Goal: Check status: Check status

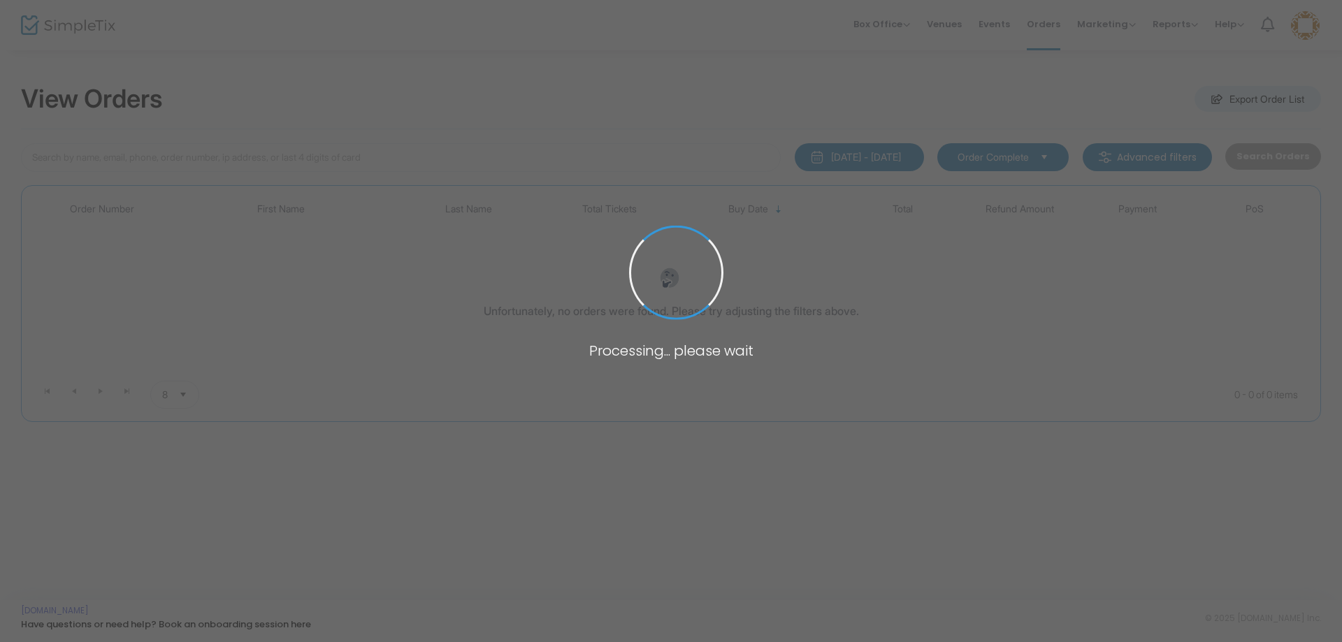
type input "discovery"
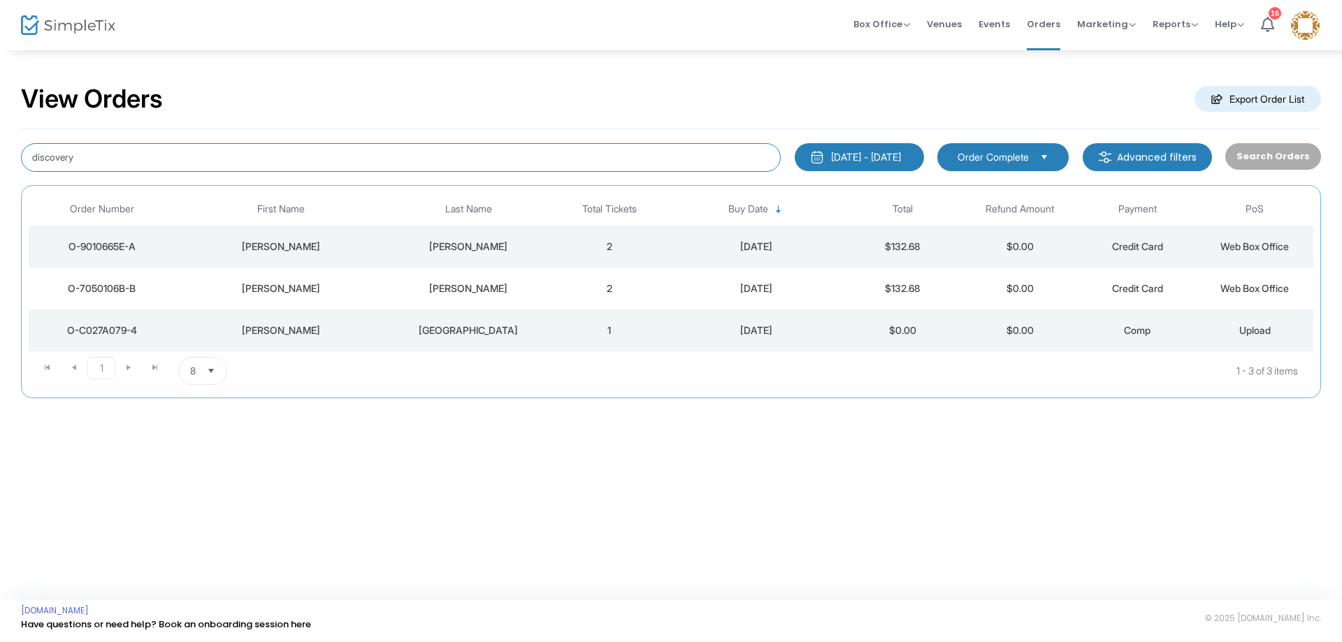
click at [232, 151] on input "discovery" at bounding box center [401, 157] width 760 height 29
drag, startPoint x: 201, startPoint y: 155, endPoint x: 0, endPoint y: 151, distance: 200.7
click at [0, 151] on div "View Orders Export Order List discovery [DATE] - [DATE] Last 30 Days [DATE] [DA…" at bounding box center [671, 248] width 1342 height 398
type input "t"
type input "k"
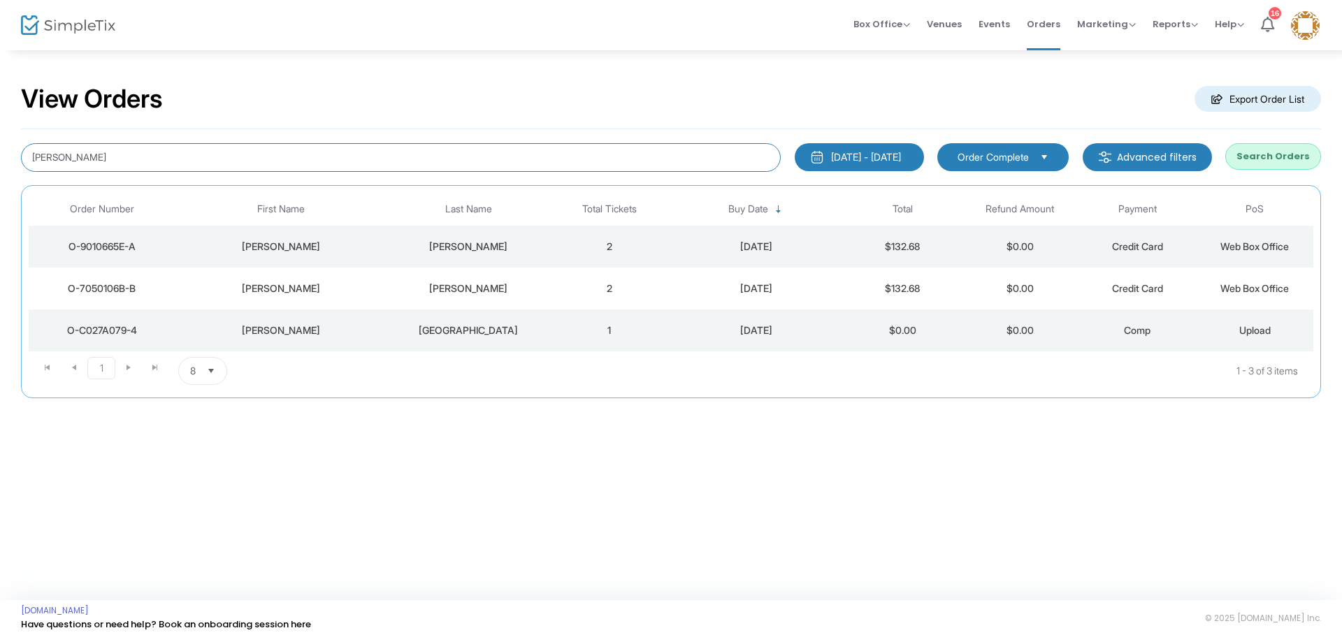
type input "[PERSON_NAME]"
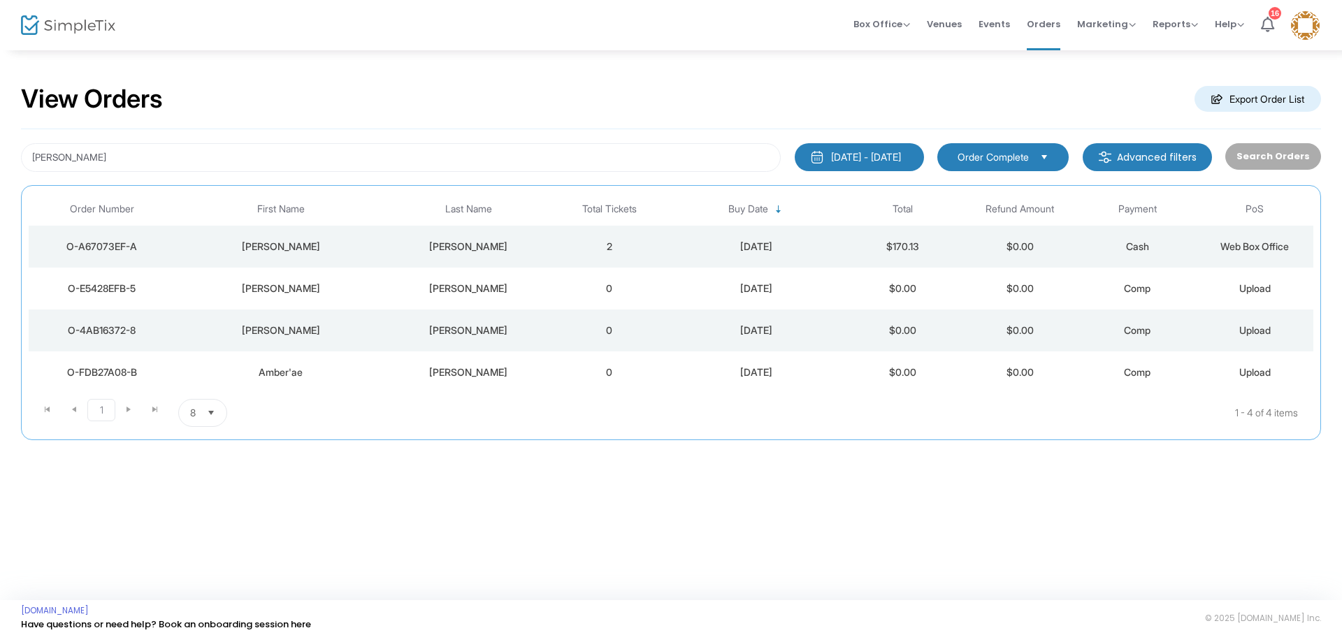
click at [869, 288] on td "$0.00" at bounding box center [902, 289] width 117 height 42
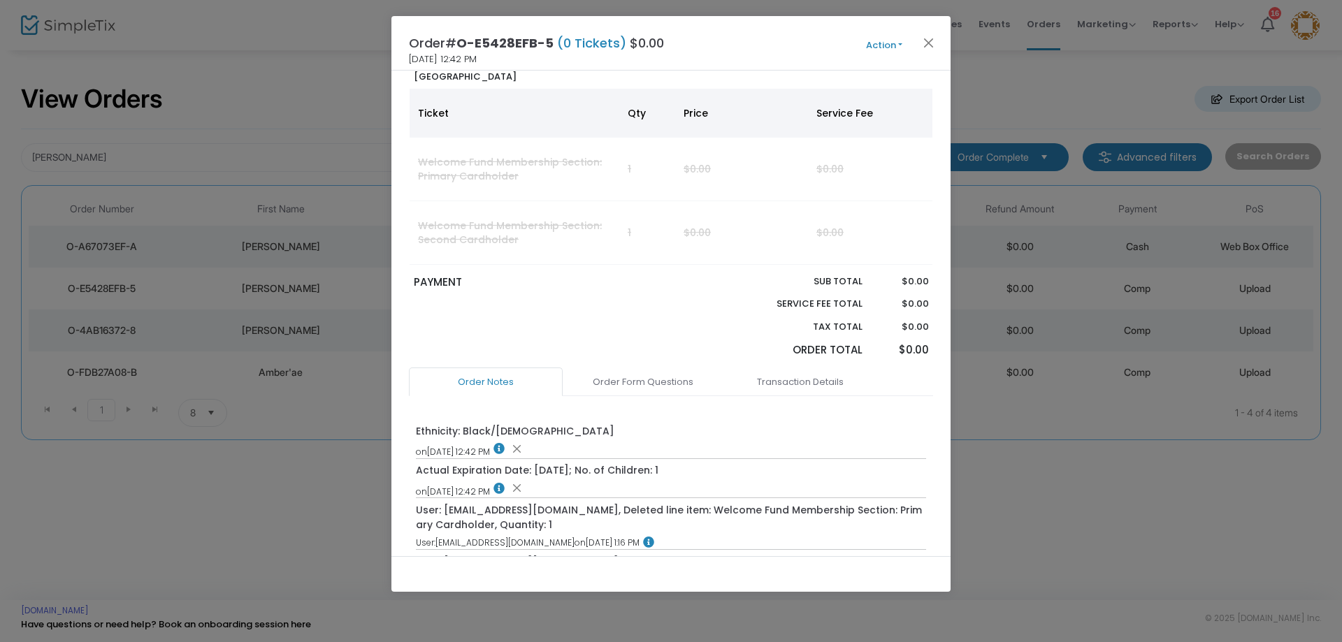
scroll to position [210, 0]
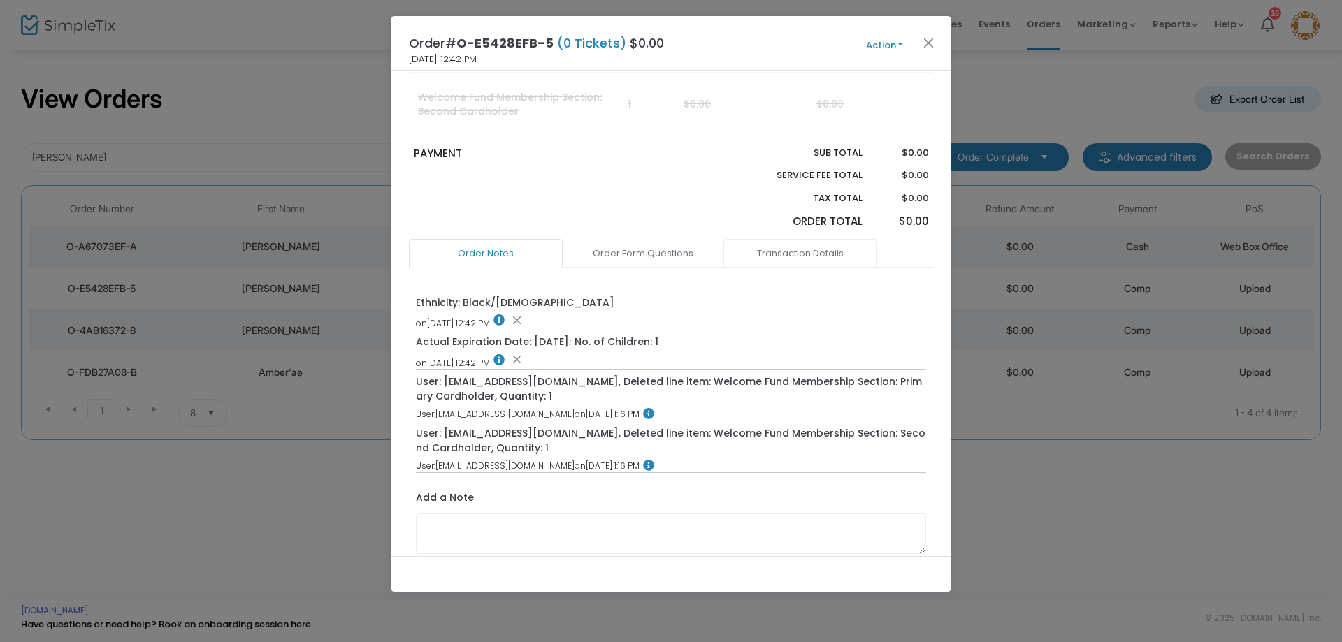
click at [841, 247] on link "Transaction Details" at bounding box center [800, 253] width 154 height 29
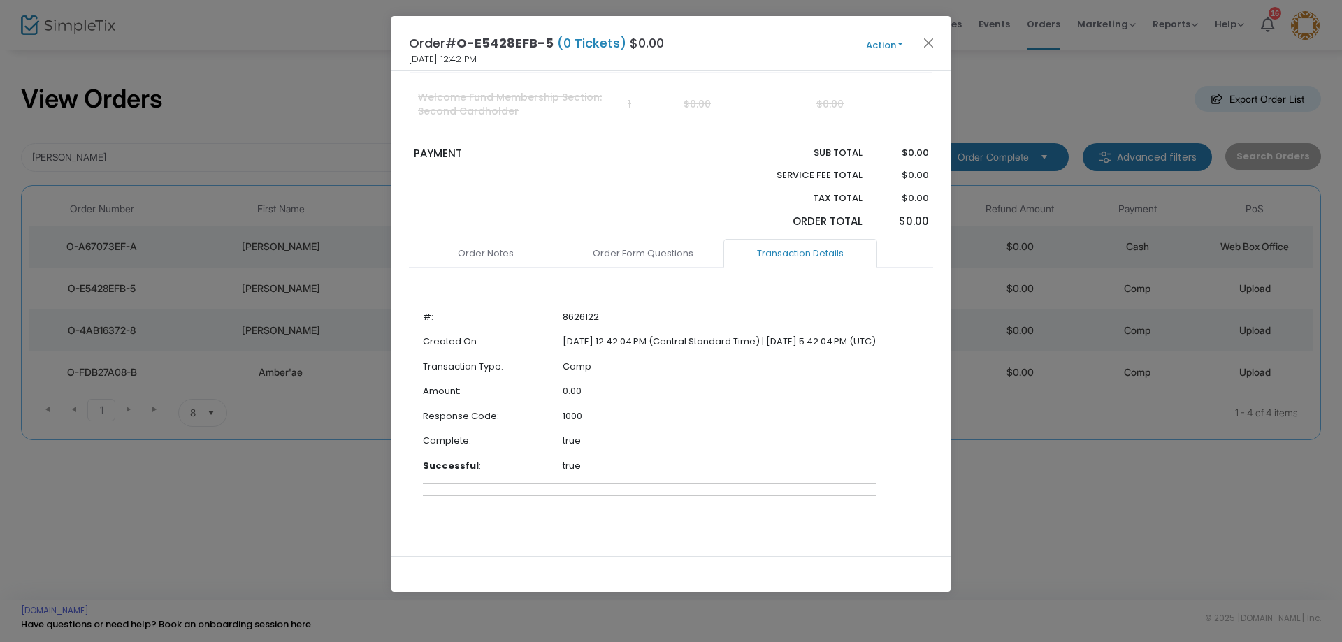
scroll to position [213, 0]
click at [933, 50] on button "Close" at bounding box center [929, 43] width 18 height 18
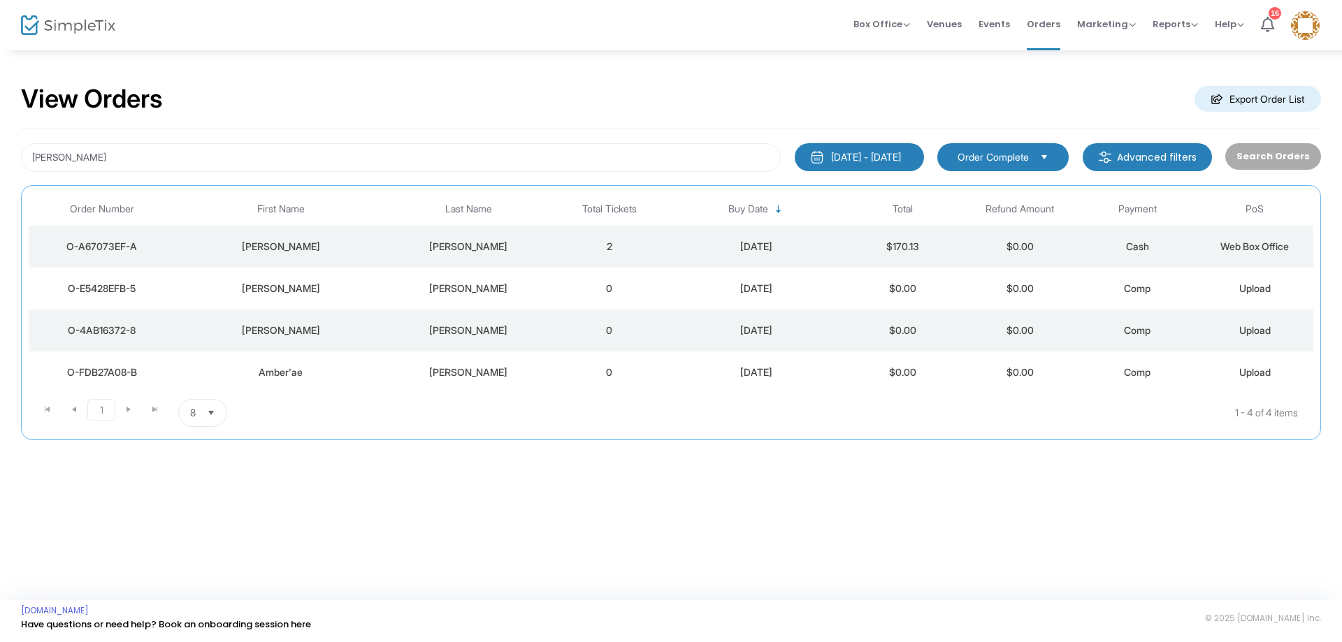
click at [859, 246] on td "$170.13" at bounding box center [902, 247] width 117 height 42
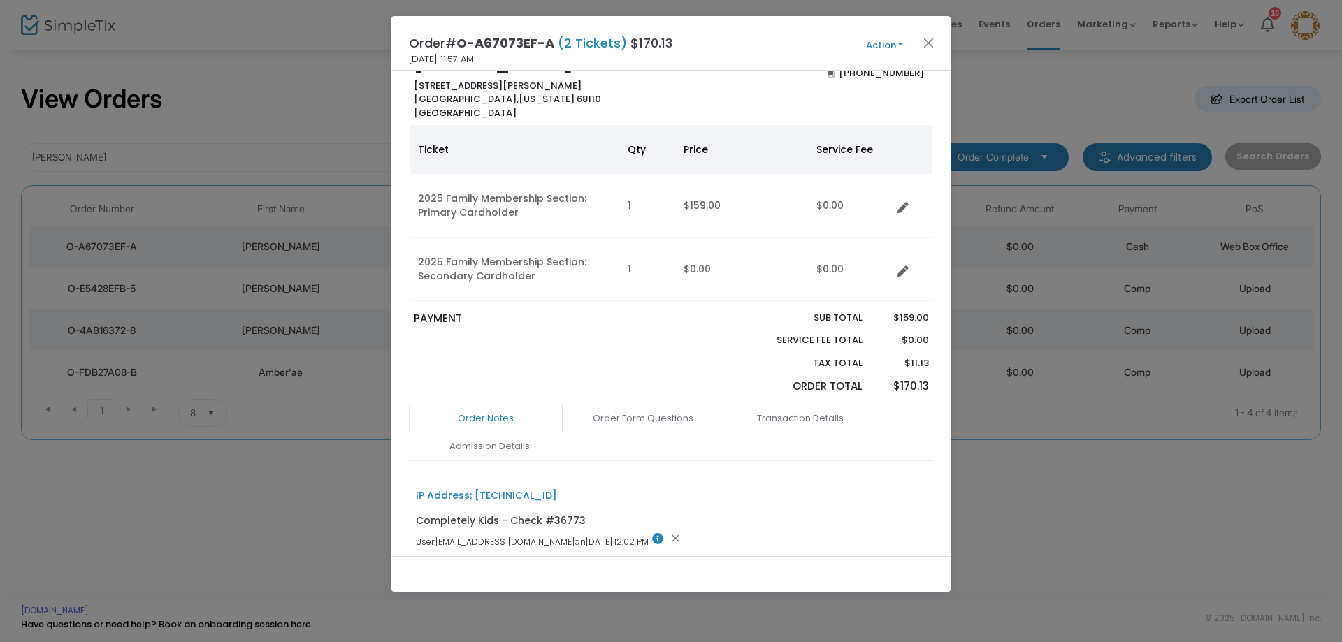
scroll to position [70, 0]
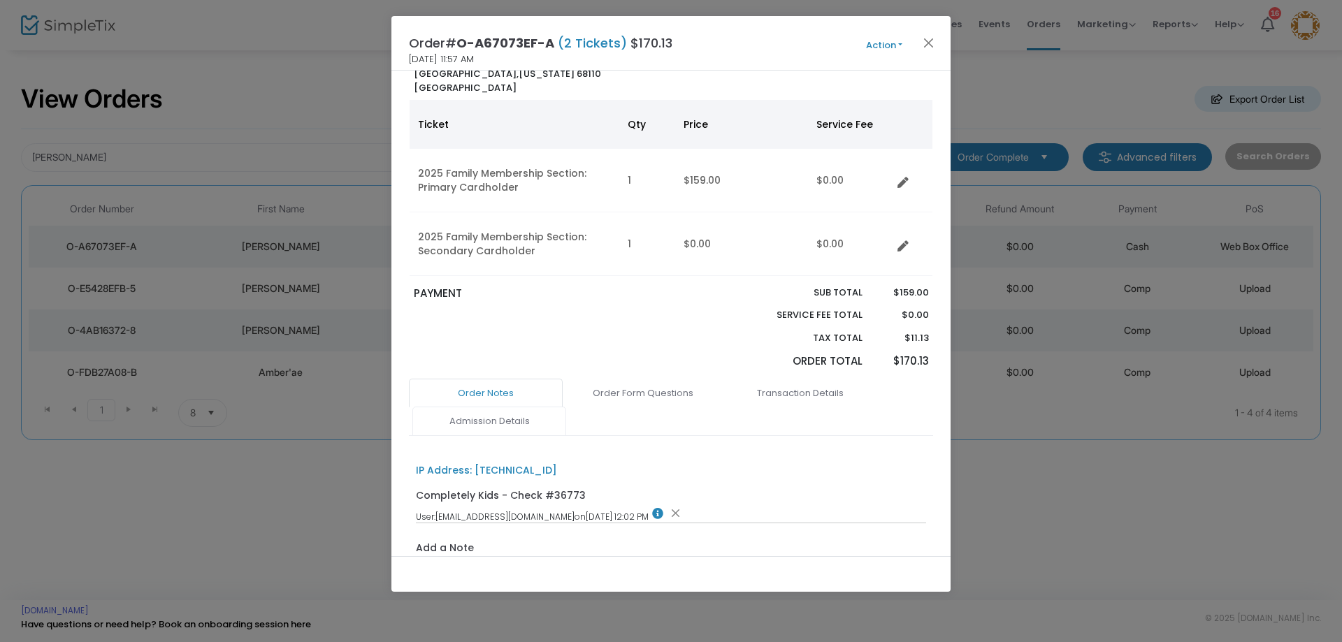
click at [503, 427] on link "Admission Details" at bounding box center [489, 421] width 154 height 29
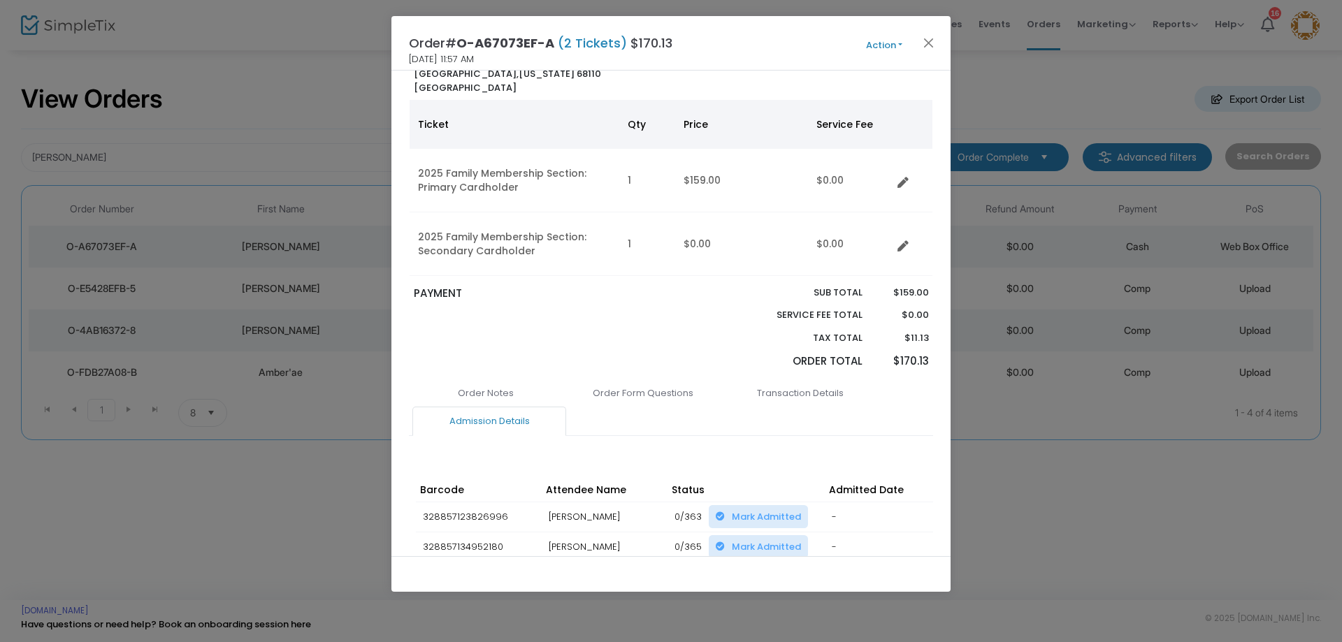
scroll to position [140, 0]
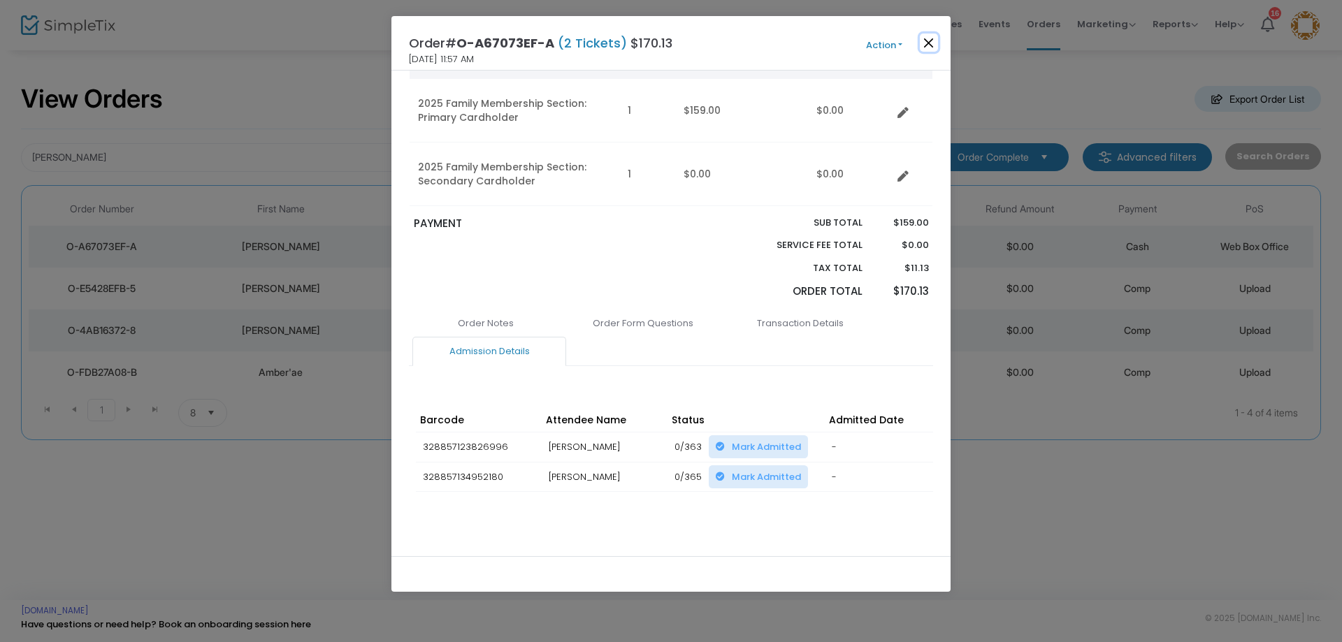
click at [927, 41] on button "Close" at bounding box center [929, 43] width 18 height 18
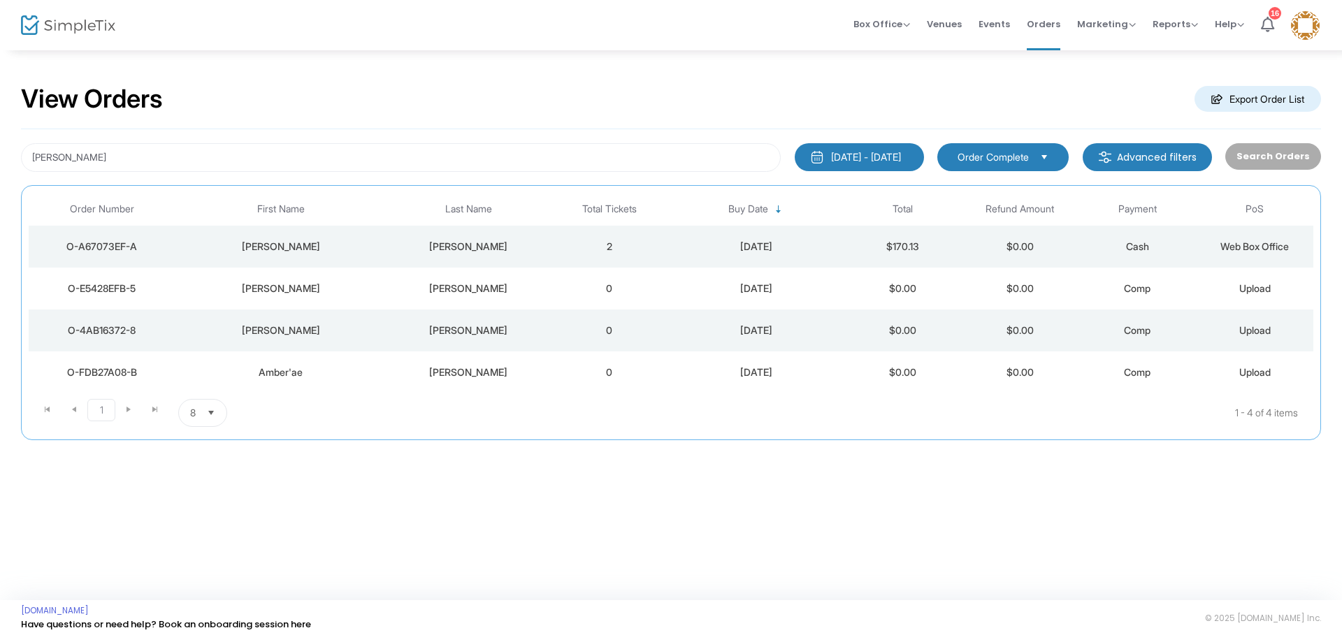
click at [374, 324] on div "[PERSON_NAME]" at bounding box center [281, 331] width 204 height 14
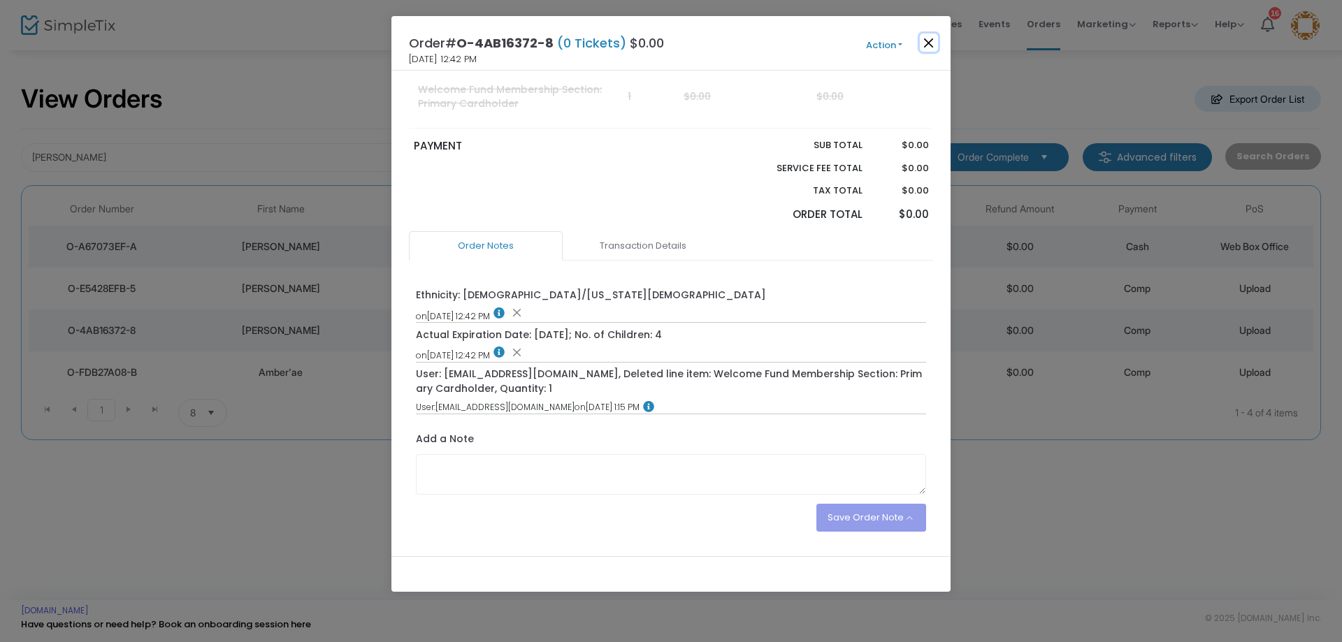
click at [928, 45] on button "Close" at bounding box center [929, 43] width 18 height 18
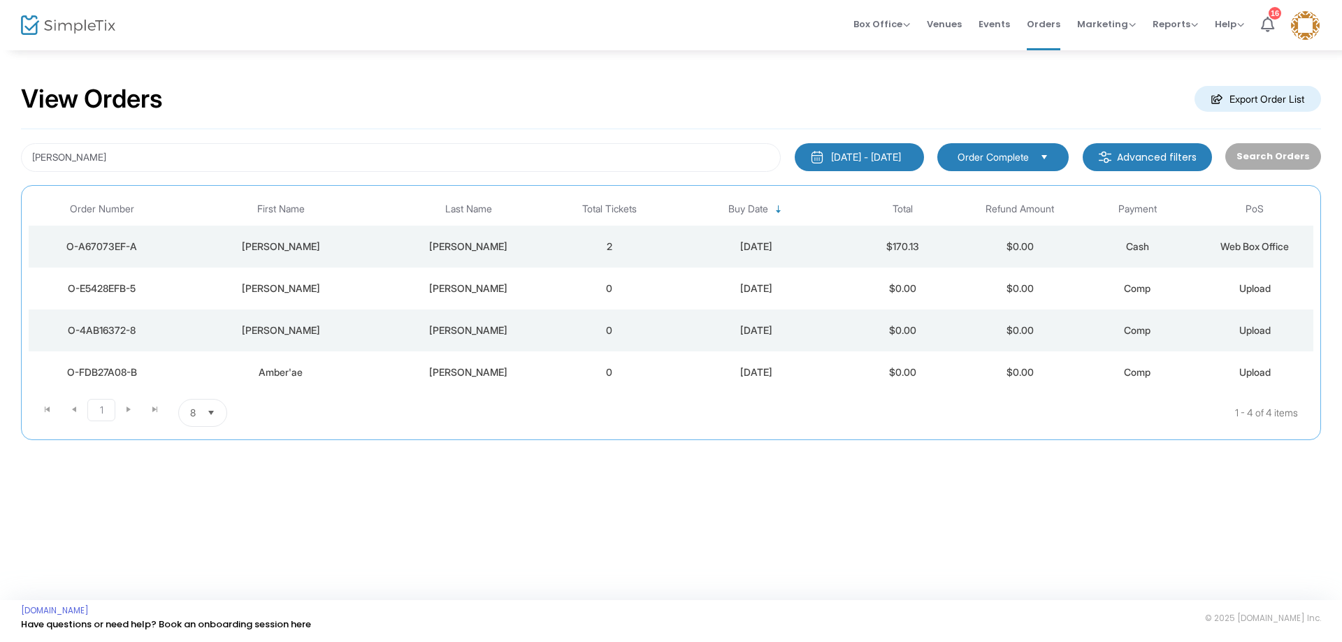
click at [326, 370] on div "Amber'ae" at bounding box center [281, 373] width 204 height 14
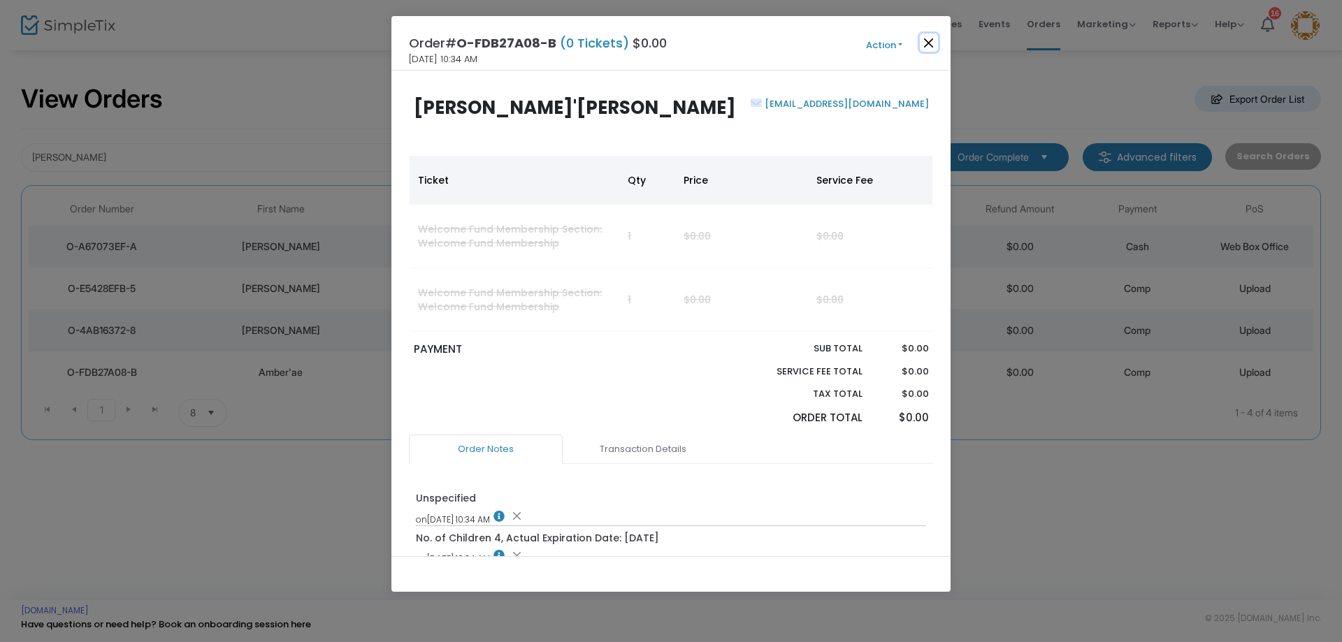
click at [928, 43] on button "Close" at bounding box center [929, 43] width 18 height 18
